Goal: Transaction & Acquisition: Book appointment/travel/reservation

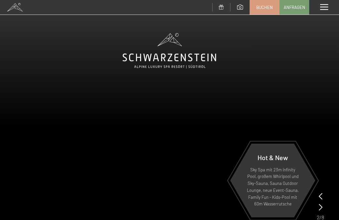
click at [327, 5] on span at bounding box center [324, 7] width 8 height 6
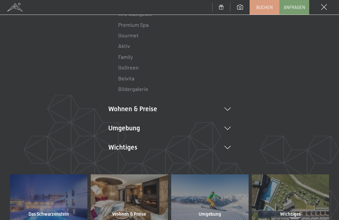
scroll to position [87, 0]
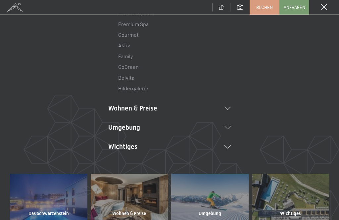
click at [227, 109] on li "Wohnen & Preise Inklusivleistungen Zimmer & Preise Liste Angebote Liste Familie…" at bounding box center [169, 108] width 123 height 9
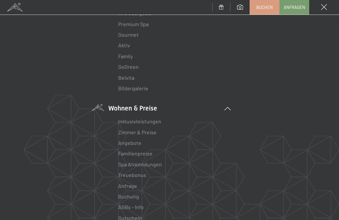
click at [147, 150] on link "Familienpreise" at bounding box center [135, 153] width 34 height 6
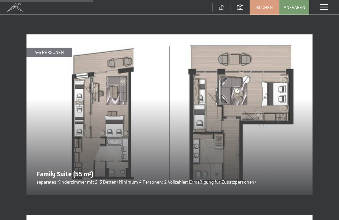
scroll to position [835, 0]
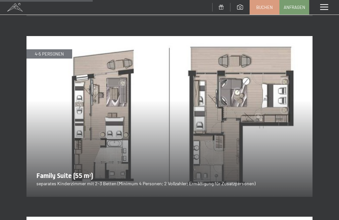
click at [280, 155] on img at bounding box center [170, 116] width 286 height 161
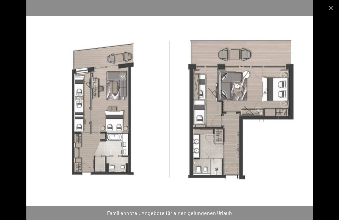
scroll to position [1117, 0]
click at [332, 5] on button "Close gallery" at bounding box center [331, 8] width 17 height 16
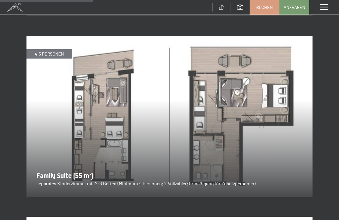
click at [266, 6] on span "Buchen" at bounding box center [264, 7] width 17 height 6
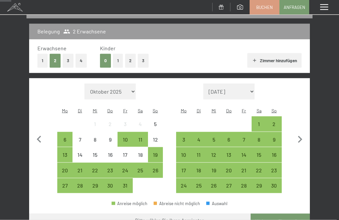
scroll to position [78, 0]
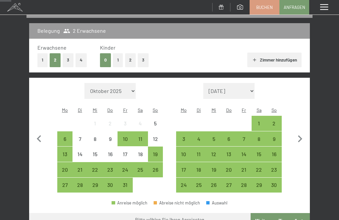
click at [159, 136] on div "12" at bounding box center [156, 143] width 14 height 14
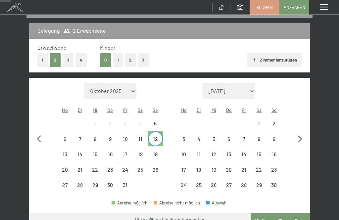
click at [156, 152] on div "19" at bounding box center [156, 159] width 14 height 14
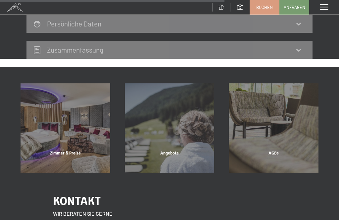
scroll to position [434, 0]
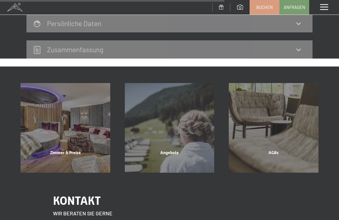
click at [87, 150] on div "Zimmer & Preise" at bounding box center [65, 161] width 104 height 23
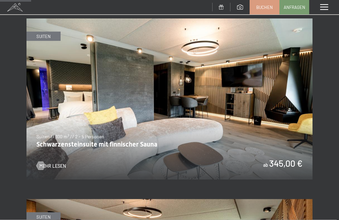
scroll to position [292, 0]
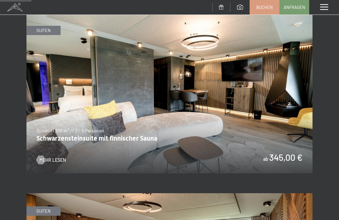
click at [279, 125] on img at bounding box center [170, 93] width 286 height 161
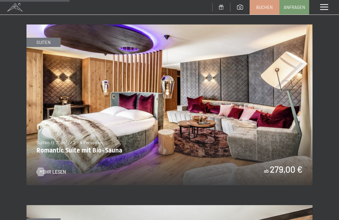
scroll to position [642, 0]
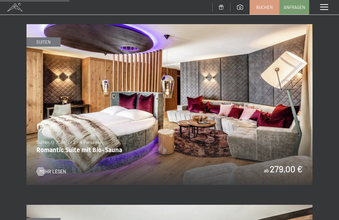
click at [286, 165] on img at bounding box center [170, 104] width 286 height 161
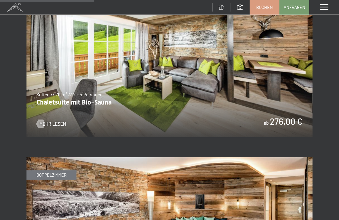
scroll to position [870, 0]
click at [294, 117] on img at bounding box center [170, 57] width 286 height 161
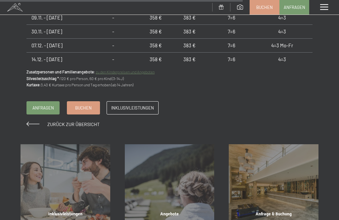
scroll to position [734, 0]
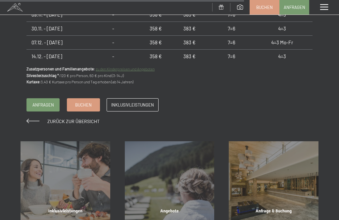
click at [84, 105] on link "Buchen" at bounding box center [83, 105] width 32 height 13
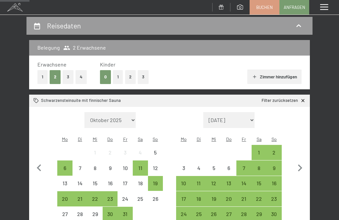
scroll to position [70, 0]
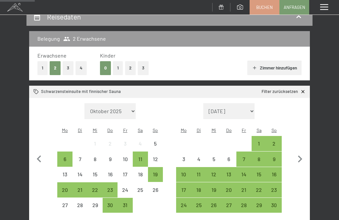
click at [157, 157] on div "12" at bounding box center [156, 164] width 14 height 14
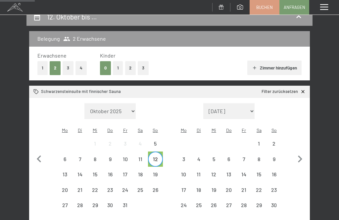
click at [157, 172] on div "19" at bounding box center [156, 179] width 14 height 14
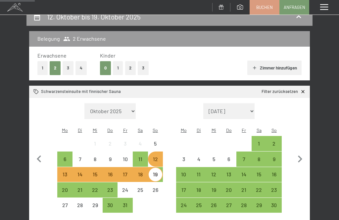
click at [73, 64] on button "3" at bounding box center [68, 68] width 11 height 14
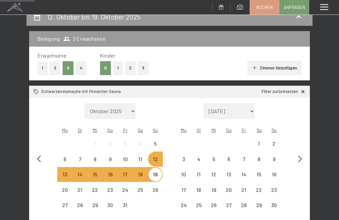
click at [119, 65] on button "1" at bounding box center [118, 68] width 10 height 14
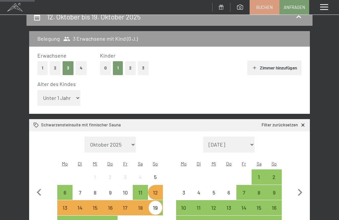
click at [158, 190] on div "12" at bounding box center [156, 197] width 14 height 14
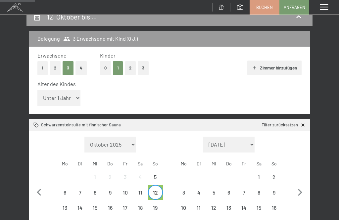
click at [158, 205] on div "19" at bounding box center [156, 212] width 14 height 14
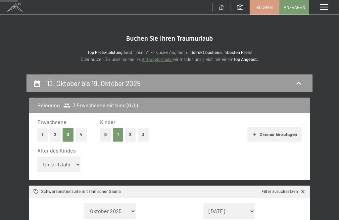
scroll to position [0, 0]
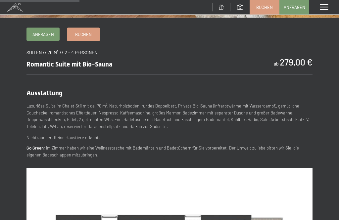
scroll to position [232, 0]
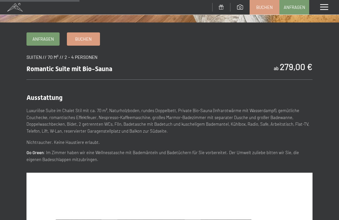
click at [90, 33] on link "Buchen" at bounding box center [83, 39] width 32 height 13
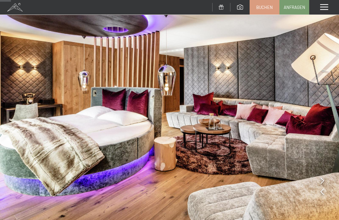
scroll to position [0, 0]
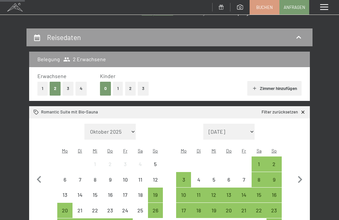
scroll to position [60, 0]
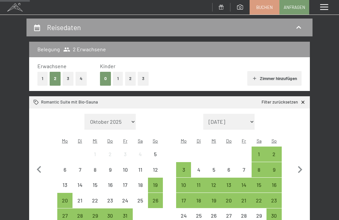
click at [159, 167] on div "12" at bounding box center [156, 174] width 14 height 14
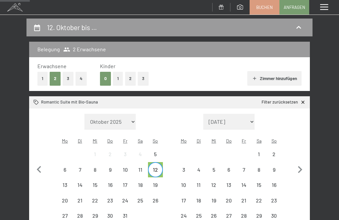
click at [158, 183] on div "19" at bounding box center [156, 190] width 14 height 14
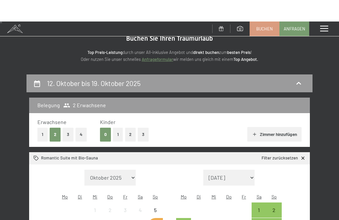
scroll to position [0, 0]
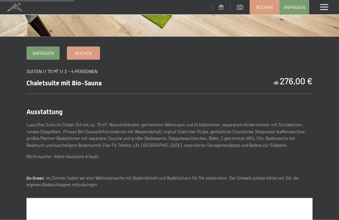
scroll to position [219, 0]
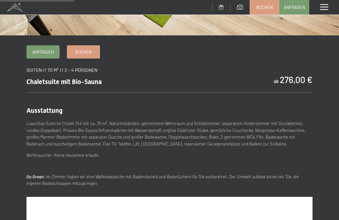
click at [89, 53] on span "Buchen" at bounding box center [83, 52] width 17 height 6
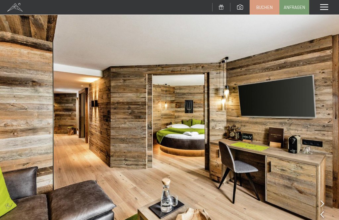
click at [266, 7] on span "Buchen" at bounding box center [264, 7] width 17 height 6
click at [325, 7] on span at bounding box center [324, 7] width 8 height 6
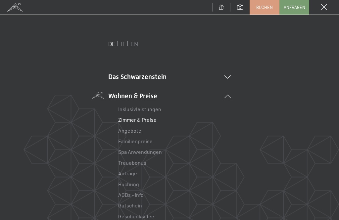
click at [145, 120] on link "Zimmer & Preise" at bounding box center [137, 120] width 38 height 6
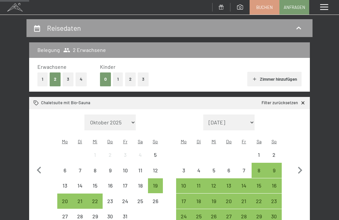
scroll to position [59, 0]
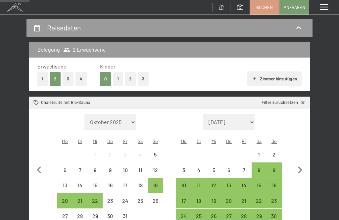
click at [157, 168] on div "12" at bounding box center [156, 175] width 14 height 14
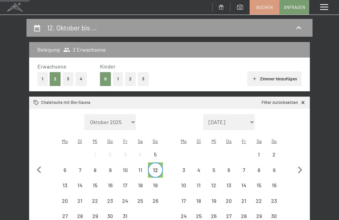
click at [159, 183] on div "19" at bounding box center [156, 190] width 14 height 14
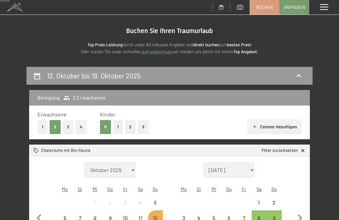
scroll to position [0, 0]
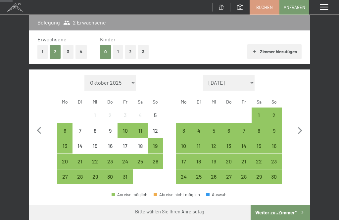
scroll to position [85, 0]
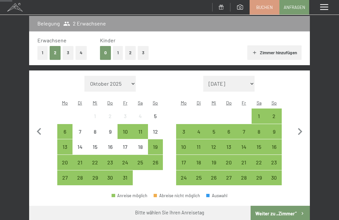
click at [156, 129] on div "12" at bounding box center [156, 136] width 14 height 14
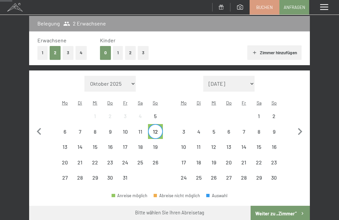
click at [159, 144] on div "19" at bounding box center [156, 151] width 14 height 14
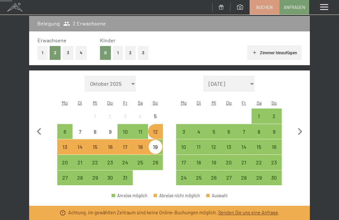
click at [72, 51] on button "3" at bounding box center [68, 53] width 11 height 14
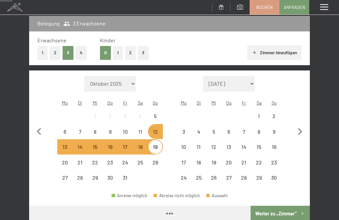
click at [120, 51] on button "1" at bounding box center [118, 53] width 10 height 14
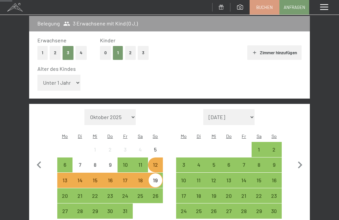
click at [72, 77] on select "Unter 1 Jahr 1 Jahr 2 Jahre 3 Jahre 4 Jahre 5 Jahre 6 Jahre 7 Jahre 8 Jahre 9 J…" at bounding box center [58, 83] width 43 height 16
select select "12"
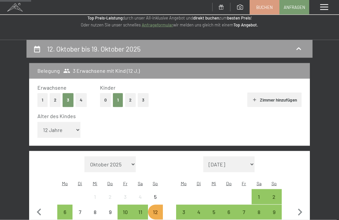
scroll to position [0, 0]
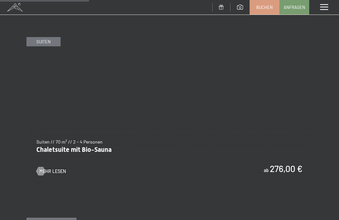
scroll to position [823, 0]
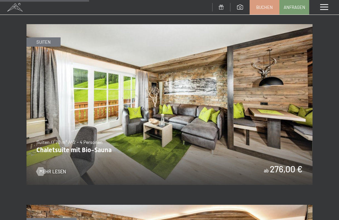
click at [281, 109] on img at bounding box center [170, 104] width 286 height 161
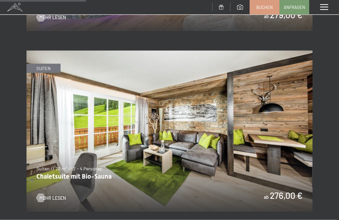
scroll to position [799, 0]
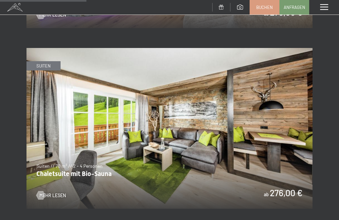
click at [265, 139] on img at bounding box center [170, 128] width 286 height 161
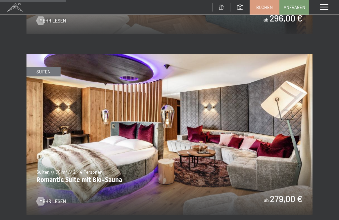
scroll to position [614, 0]
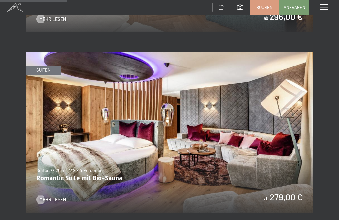
click at [288, 138] on img at bounding box center [170, 132] width 286 height 161
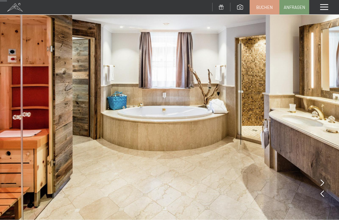
scroll to position [21, 0]
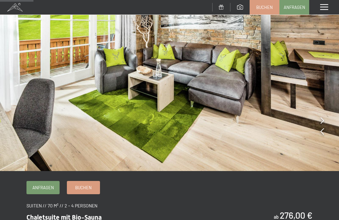
scroll to position [118, 0]
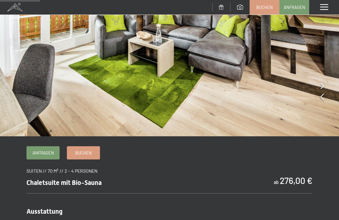
click at [323, 87] on icon at bounding box center [323, 85] width 4 height 7
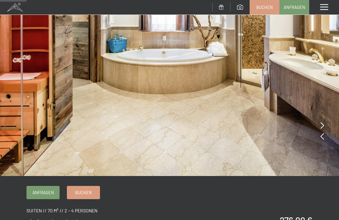
scroll to position [78, 0]
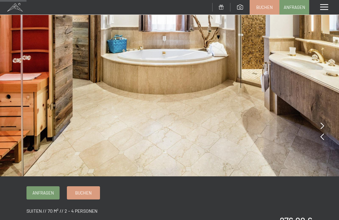
click at [322, 126] on icon at bounding box center [323, 126] width 4 height 7
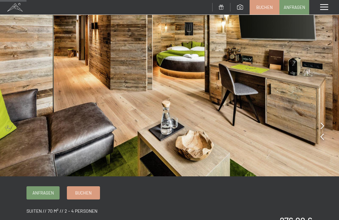
click at [324, 125] on img at bounding box center [169, 49] width 339 height 254
click at [324, 125] on icon at bounding box center [323, 126] width 4 height 7
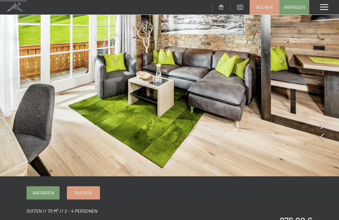
click at [324, 124] on icon at bounding box center [323, 126] width 4 height 7
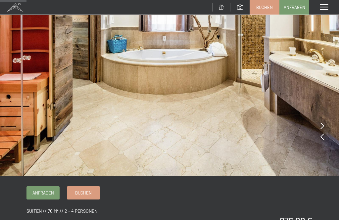
click at [324, 126] on icon at bounding box center [323, 126] width 4 height 7
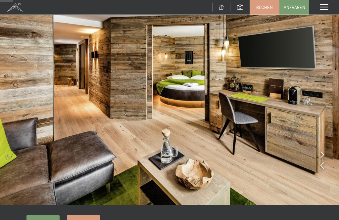
scroll to position [0, 0]
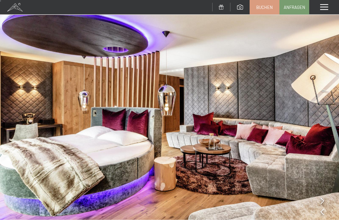
scroll to position [5, 0]
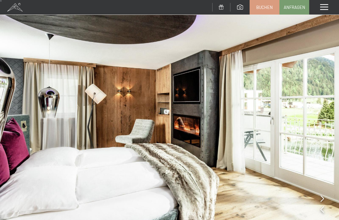
click at [320, 109] on img at bounding box center [169, 122] width 339 height 254
click at [320, 198] on img at bounding box center [169, 122] width 339 height 254
click at [325, 199] on img at bounding box center [169, 122] width 339 height 254
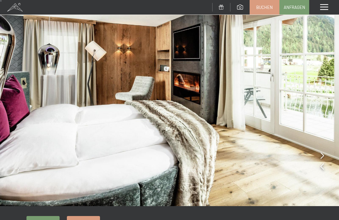
scroll to position [54, 0]
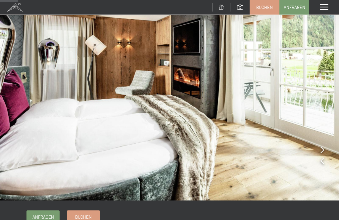
click at [325, 152] on img at bounding box center [169, 73] width 339 height 254
click at [325, 151] on img at bounding box center [169, 73] width 339 height 254
click at [324, 149] on img at bounding box center [169, 73] width 339 height 254
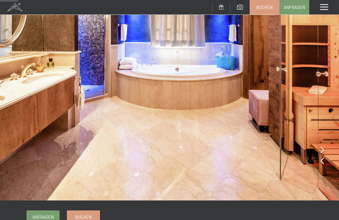
click at [322, 152] on icon at bounding box center [323, 150] width 4 height 7
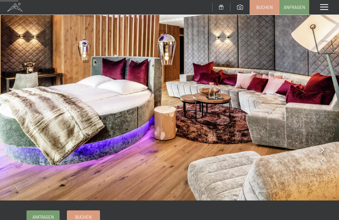
click at [324, 149] on img at bounding box center [169, 73] width 339 height 254
click at [325, 151] on img at bounding box center [169, 73] width 339 height 254
click at [322, 150] on icon at bounding box center [323, 150] width 4 height 7
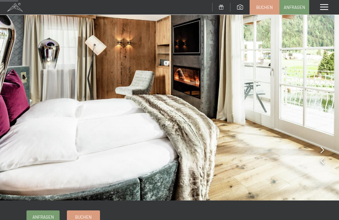
click at [322, 149] on icon at bounding box center [323, 150] width 4 height 7
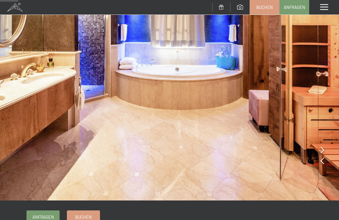
click at [322, 152] on icon at bounding box center [323, 150] width 4 height 7
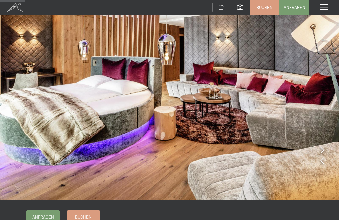
scroll to position [75, 0]
